Goal: Transaction & Acquisition: Purchase product/service

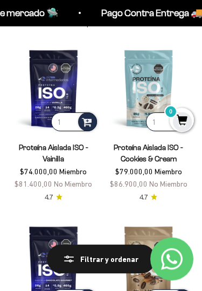
scroll to position [77, 0]
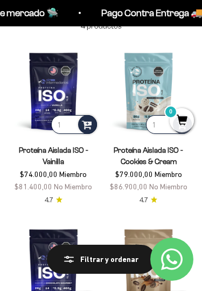
click at [55, 112] on img at bounding box center [53, 91] width 91 height 91
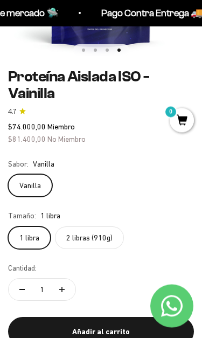
scroll to position [222, 0]
click at [128, 230] on div "1 libra 2 libras (910g)" at bounding box center [101, 237] width 186 height 23
click at [121, 236] on label "2 libras (910g)" at bounding box center [89, 237] width 69 height 23
click at [8, 226] on input "2 libras (910g)" at bounding box center [8, 226] width 1 height 1
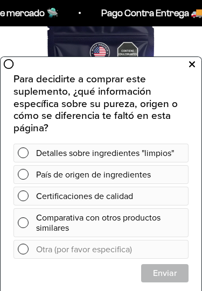
scroll to position [82, 0]
click at [195, 59] on button at bounding box center [191, 64] width 19 height 17
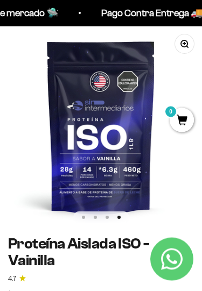
scroll to position [0, 0]
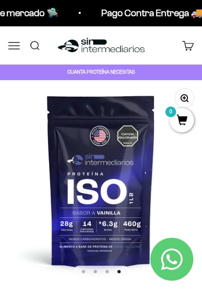
click at [13, 39] on button "Menú" at bounding box center [14, 45] width 12 height 12
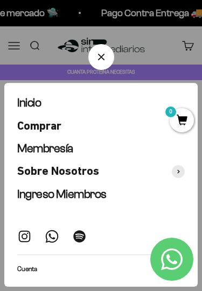
click at [95, 149] on link "Membresía" at bounding box center [101, 149] width 168 height 14
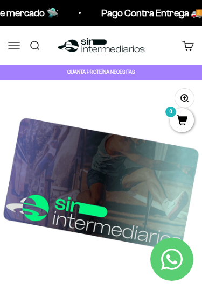
click at [182, 42] on link "Carrito 0" at bounding box center [188, 45] width 12 height 12
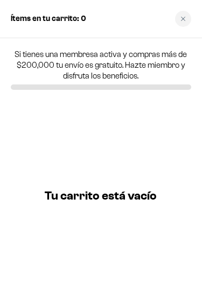
click at [182, 22] on div "Close cart" at bounding box center [183, 19] width 16 height 16
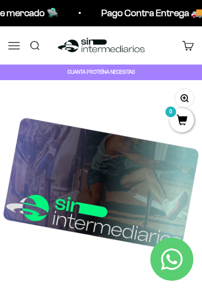
click at [16, 44] on button "Menú" at bounding box center [14, 45] width 12 height 12
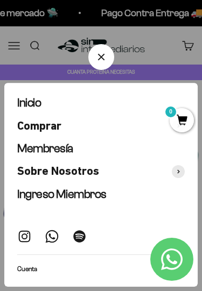
click at [58, 121] on span "Comprar" at bounding box center [39, 126] width 44 height 14
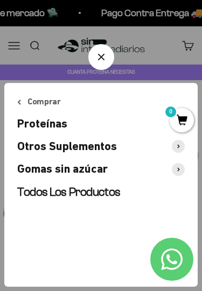
click at [46, 128] on span "Proteínas" at bounding box center [42, 124] width 50 height 14
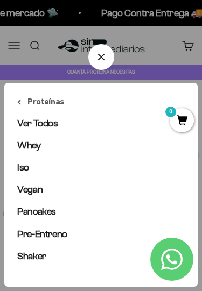
click at [31, 169] on link "Iso" at bounding box center [101, 167] width 168 height 13
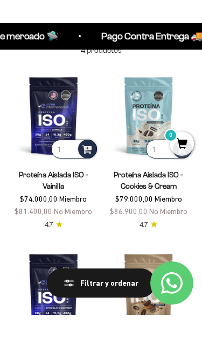
scroll to position [74, 0]
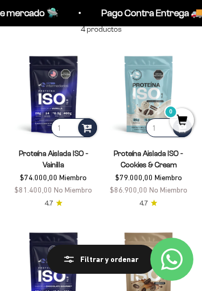
click at [77, 120] on input "1" at bounding box center [74, 128] width 46 height 19
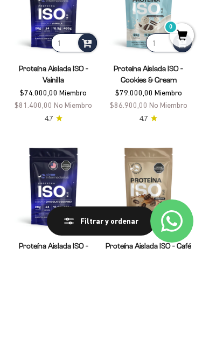
click at [102, 108] on product-list "1 Proteína Aislada ISO - Vainilla $74.000,00 Miembro $81.400,00 No Miembro 4.7 …" at bounding box center [101, 217] width 186 height 337
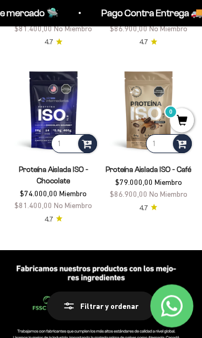
scroll to position [235, 0]
click at [151, 115] on img at bounding box center [148, 109] width 91 height 91
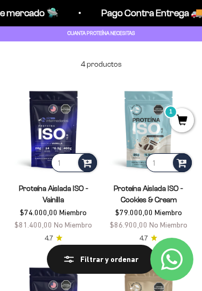
scroll to position [27, 0]
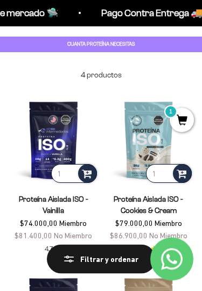
click at [65, 137] on img at bounding box center [53, 140] width 91 height 91
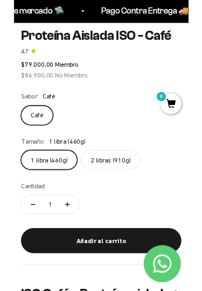
scroll to position [272, 0]
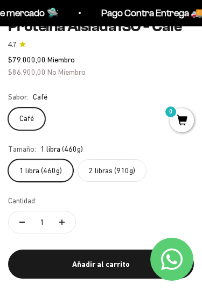
click at [121, 279] on button "Añadir al carrito" at bounding box center [101, 264] width 186 height 29
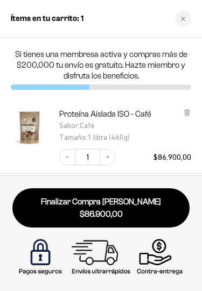
scroll to position [0, 0]
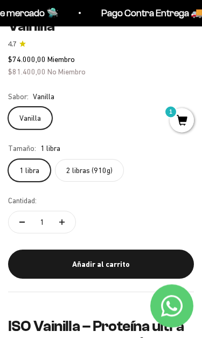
scroll to position [289, 0]
click at [105, 258] on div "Añadir al carrito" at bounding box center [100, 264] width 151 height 12
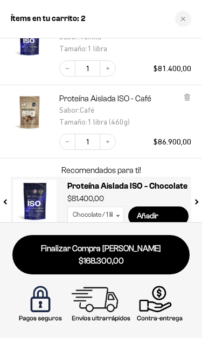
scroll to position [87, 0]
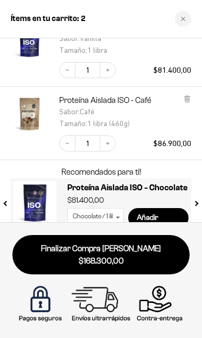
click at [149, 263] on link "Finalizar Compra Segura $168.300,00" at bounding box center [100, 254] width 177 height 39
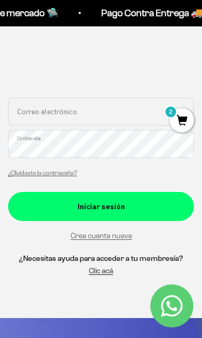
scroll to position [145, 0]
click at [123, 235] on link "Crea cuenta nueva" at bounding box center [101, 236] width 61 height 8
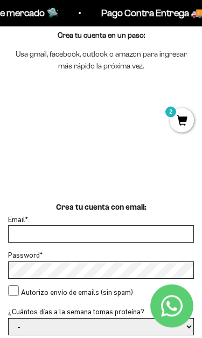
click at [134, 239] on input "Email *" at bounding box center [101, 234] width 185 height 16
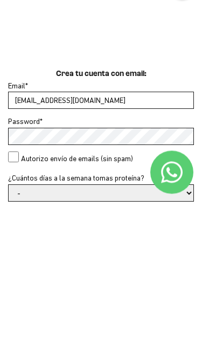
type input "[EMAIL_ADDRESS][DOMAIN_NAME]"
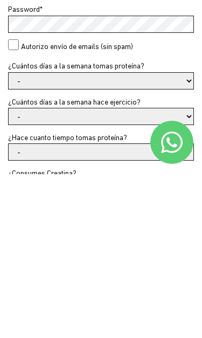
scroll to position [162, 0]
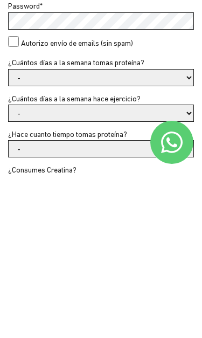
click at [187, 233] on select "- 1 o 2 3 a 5 6 o 7" at bounding box center [101, 241] width 185 height 16
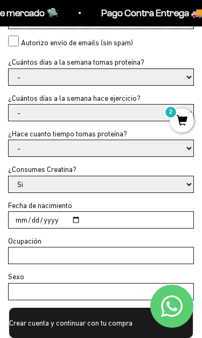
select select "3 a 5"
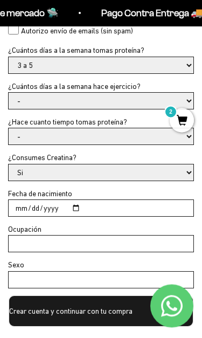
scroll to position [344, 0]
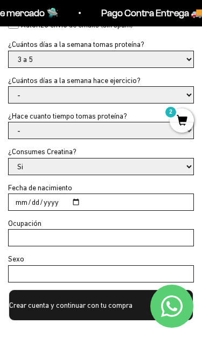
click at [186, 88] on select "- No hago 1 a 2 días 3 a 5 días 6 o 7 días" at bounding box center [101, 95] width 185 height 16
select select "No hago"
click at [135, 131] on select "- Apenas estoy empezando Menos de 6 meses Más de 6 meses Hace más de un año" at bounding box center [101, 130] width 185 height 16
select select "Hace más de un año"
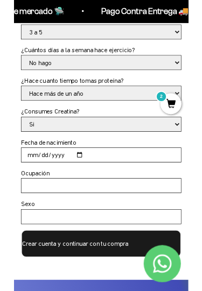
scroll to position [364, 0]
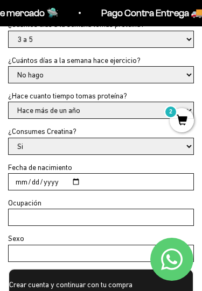
click at [165, 149] on select "Si No" at bounding box center [101, 146] width 185 height 16
select select "No"
click at [145, 185] on input "Fecha de nacimiento" at bounding box center [101, 182] width 185 height 16
click at [164, 176] on input "2025-08-30" at bounding box center [101, 182] width 185 height 16
type input "[DATE]"
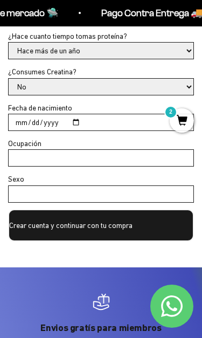
scroll to position [425, 0]
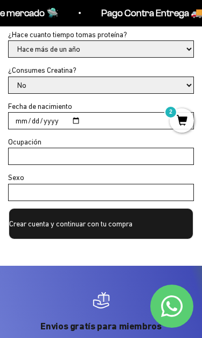
click at [178, 156] on input "Ocupación" at bounding box center [101, 156] width 185 height 16
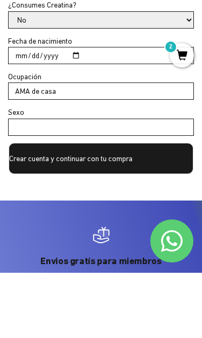
type input "AMA de casa"
click at [62, 184] on input "Sexo" at bounding box center [101, 192] width 185 height 16
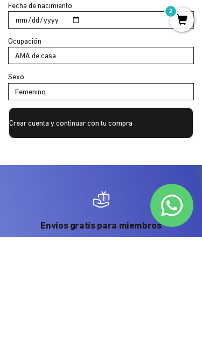
type input "Femenino"
click at [149, 154] on div "Crea tu cuenta con email: Email * zumacu2005@hotmail.com Password * Autorizo en…" at bounding box center [101, 59] width 202 height 413
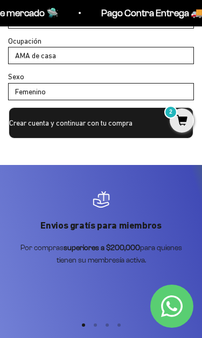
click at [142, 121] on button "Crear cuenta y continuar con tu compra" at bounding box center [101, 123] width 186 height 32
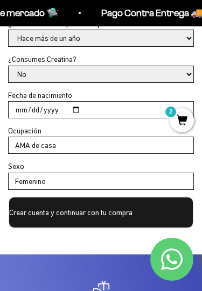
scroll to position [435, 0]
click at [114, 145] on input "AMA de casa" at bounding box center [101, 146] width 185 height 16
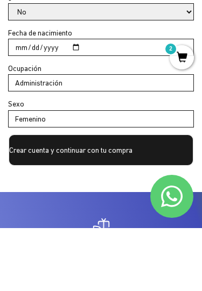
type input "Administración"
click at [163, 197] on button "Crear cuenta y continuar con tu compra" at bounding box center [101, 213] width 186 height 32
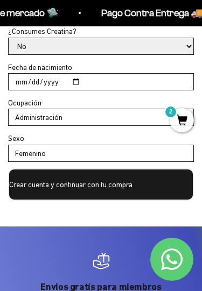
scroll to position [462, 0]
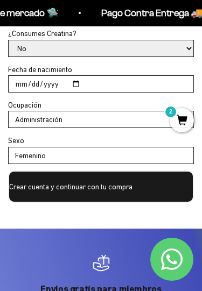
click at [173, 180] on button "Crear cuenta y continuar con tu compra" at bounding box center [101, 187] width 186 height 32
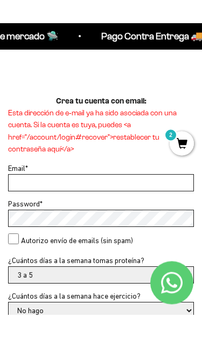
scroll to position [203, 0]
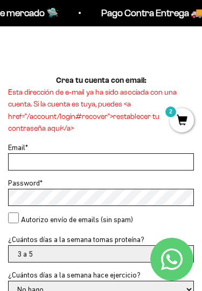
click at [169, 165] on input "Email *" at bounding box center [101, 162] width 185 height 16
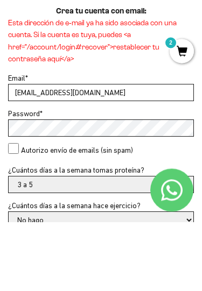
type input "[EMAIL_ADDRESS][DOMAIN_NAME]"
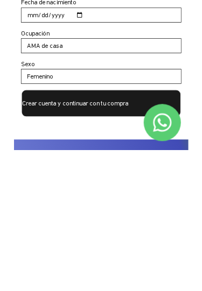
scroll to position [426, 0]
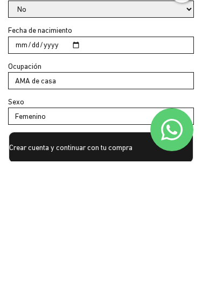
click at [34, 261] on button "Crear cuenta y continuar con tu compra" at bounding box center [101, 277] width 186 height 32
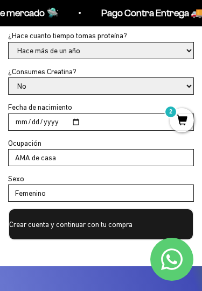
scroll to position [477, 0]
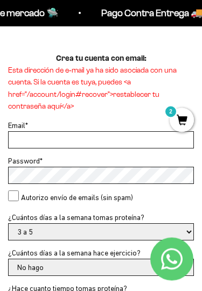
click at [33, 136] on input "Email *" at bounding box center [101, 141] width 185 height 16
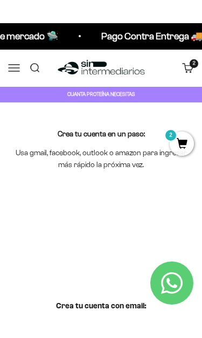
scroll to position [0, 0]
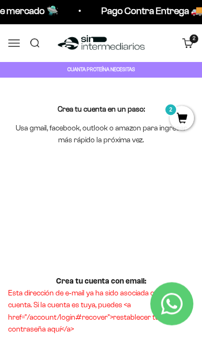
type input "luisacalderonmartinez@hotmail.com"
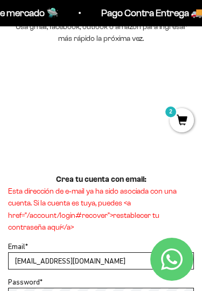
scroll to position [84, 0]
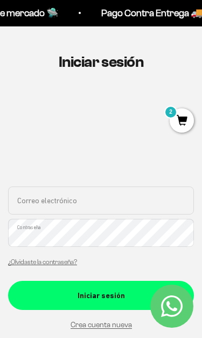
click at [145, 204] on input "Correo electrónico" at bounding box center [101, 200] width 186 height 28
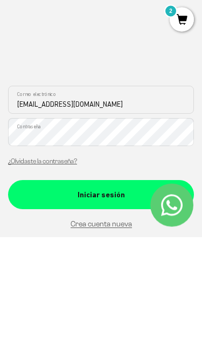
type input "[EMAIL_ADDRESS][DOMAIN_NAME]"
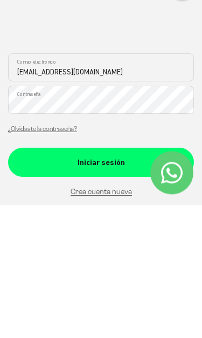
scroll to position [190, 0]
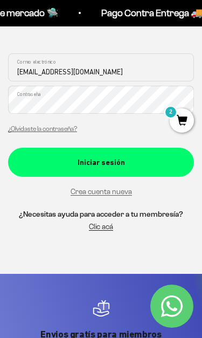
click at [34, 159] on div "Iniciar sesión" at bounding box center [100, 162] width 151 height 12
